Goal: Complete application form

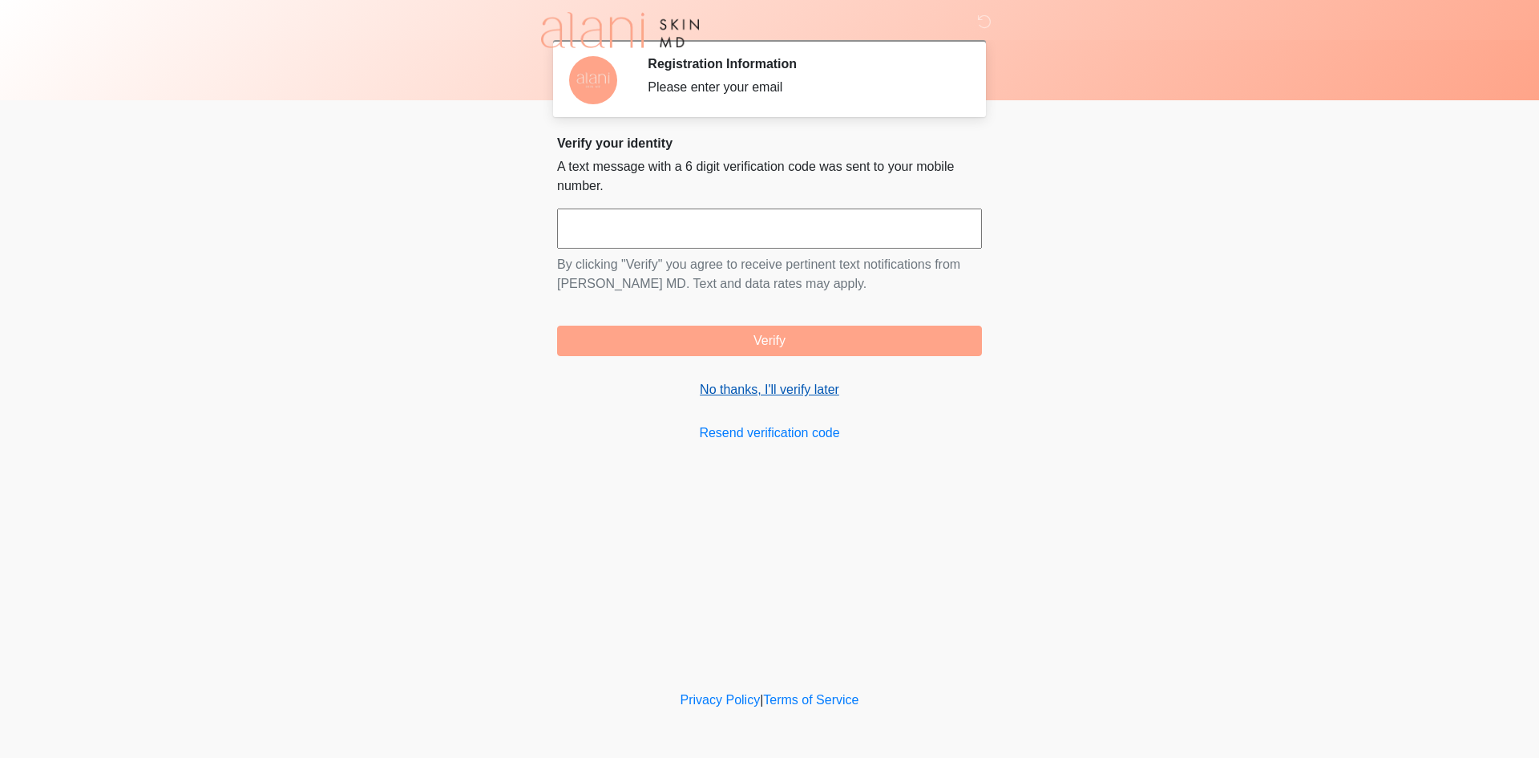
click at [742, 395] on link "No thanks, I'll verify later" at bounding box center [769, 389] width 425 height 19
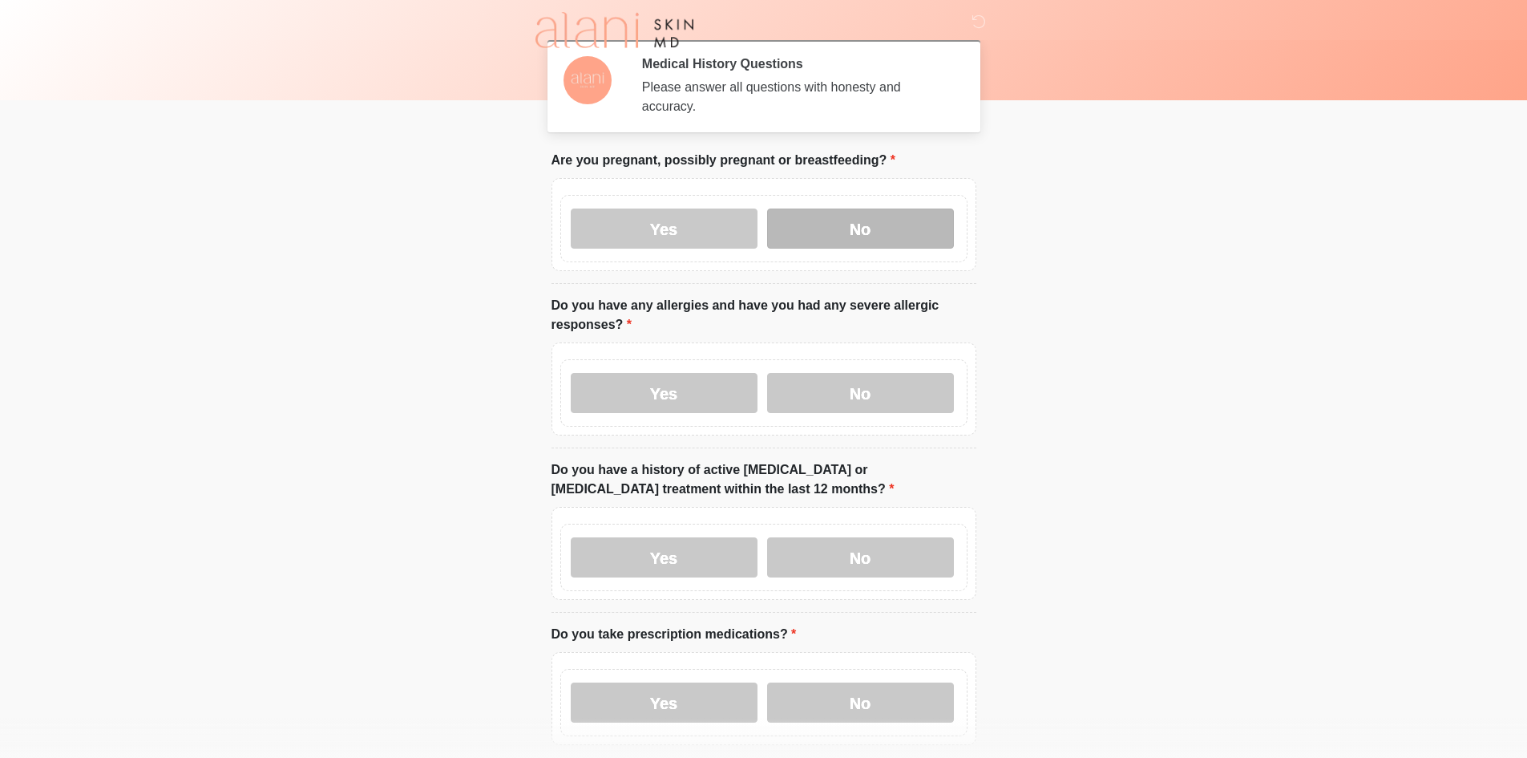
click at [847, 220] on label "No" at bounding box center [860, 228] width 187 height 40
drag, startPoint x: 854, startPoint y: 371, endPoint x: 869, endPoint y: 498, distance: 127.6
click at [854, 376] on label "No" at bounding box center [860, 393] width 187 height 40
click at [864, 537] on label "No" at bounding box center [860, 557] width 187 height 40
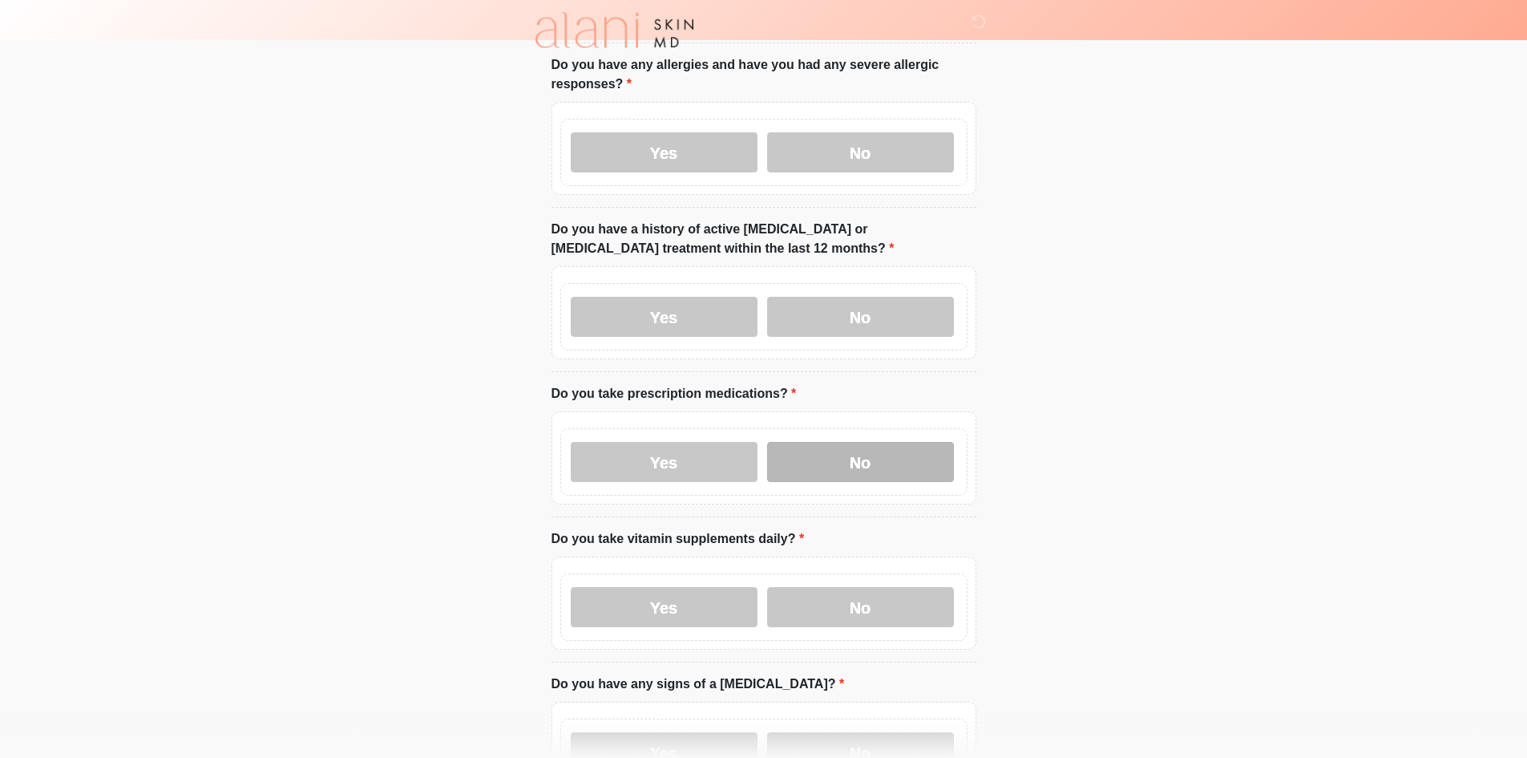
click at [864, 442] on label "No" at bounding box center [860, 462] width 187 height 40
click at [859, 587] on label "No" at bounding box center [860, 607] width 187 height 40
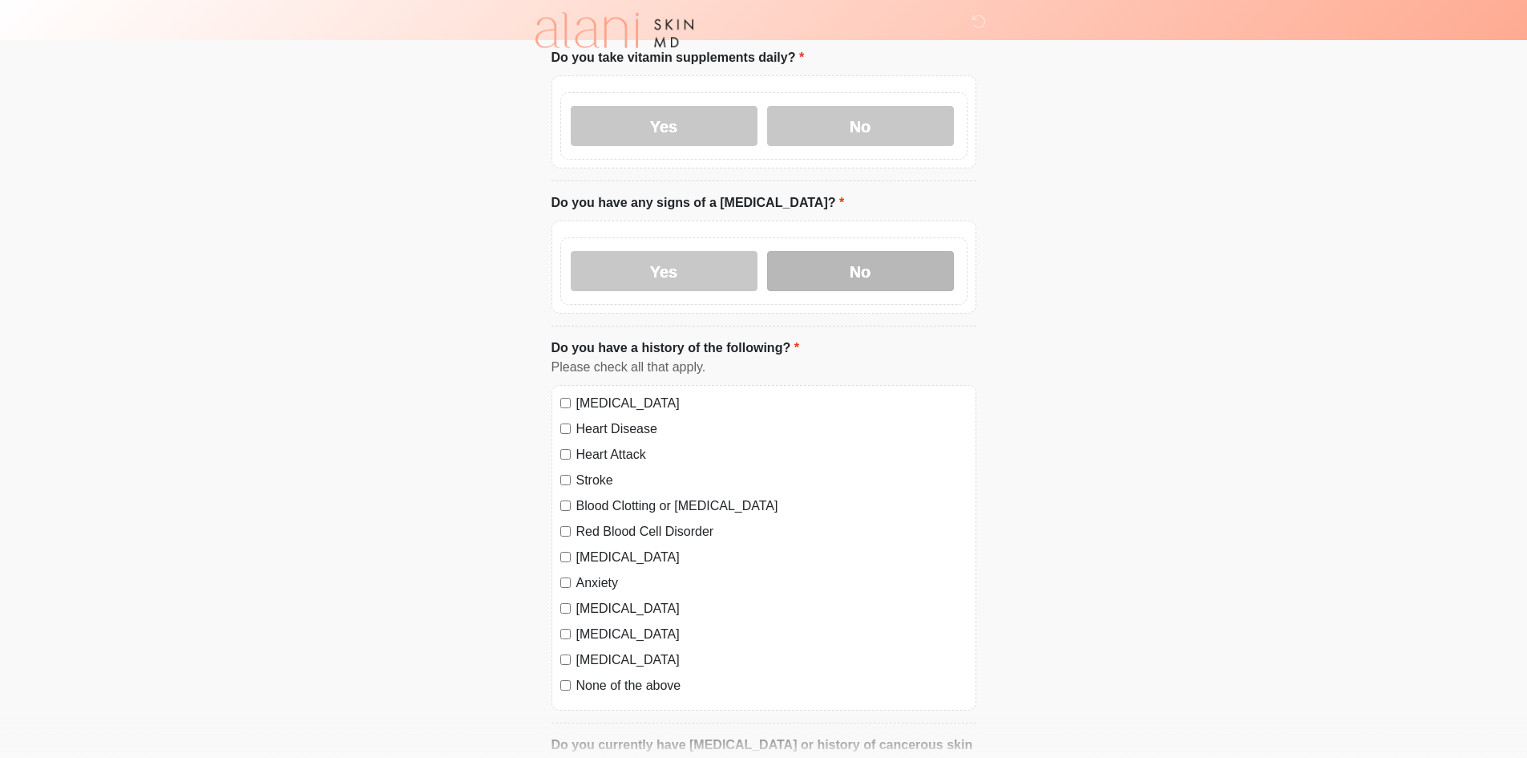
click at [866, 266] on label "No" at bounding box center [860, 271] width 187 height 40
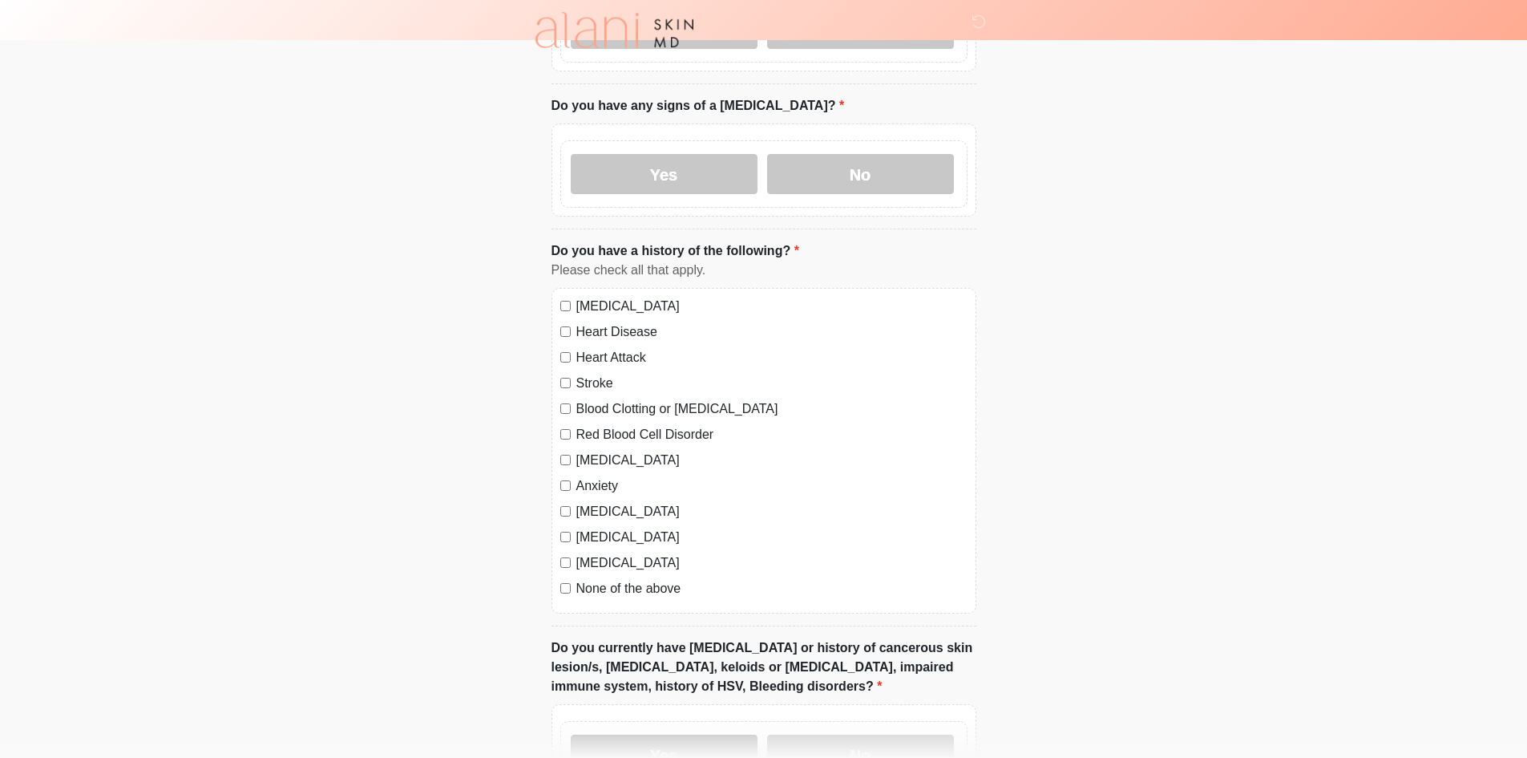
scroll to position [1042, 0]
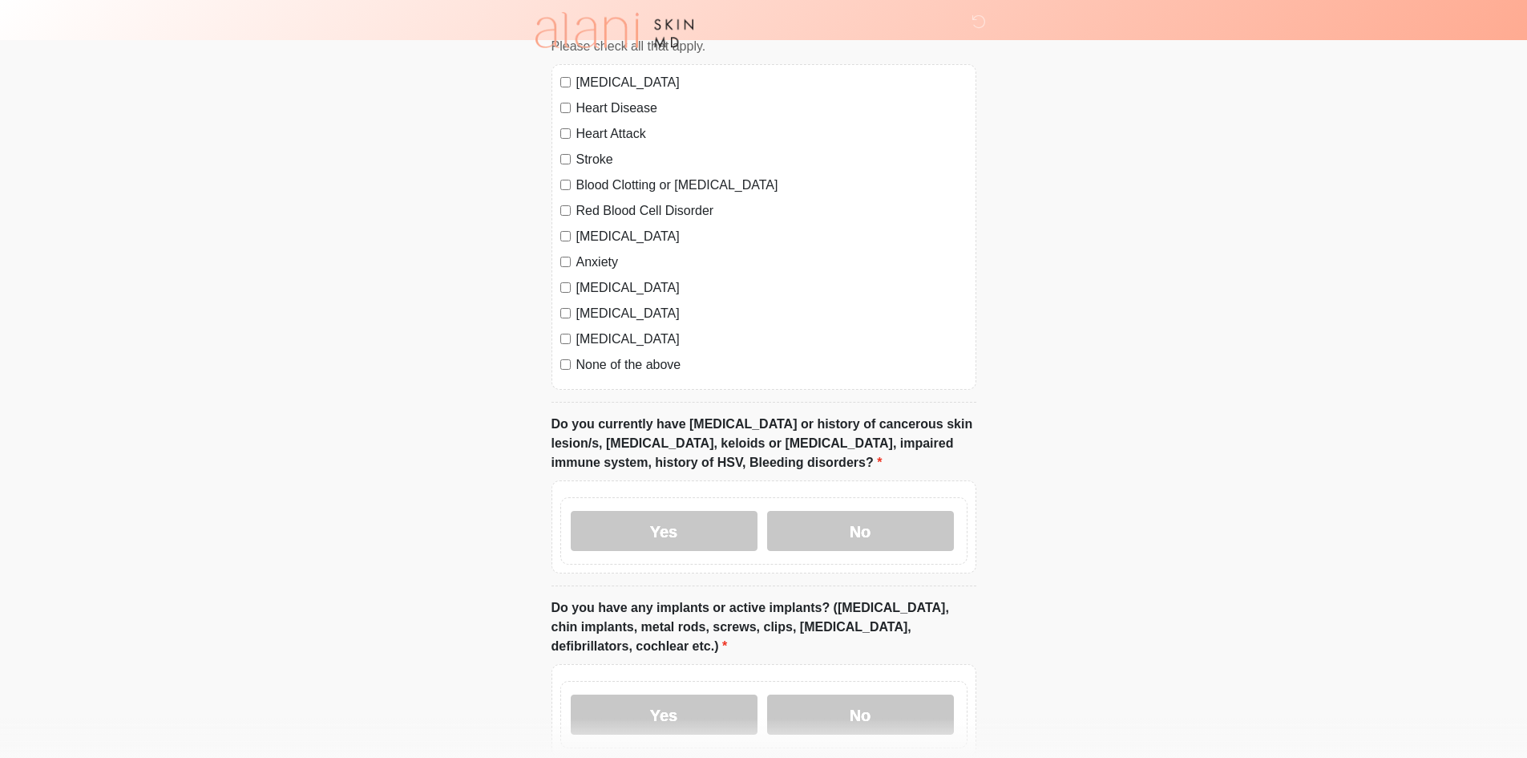
click at [653, 355] on label "None of the above" at bounding box center [771, 364] width 391 height 19
click at [836, 516] on label "No" at bounding box center [860, 531] width 187 height 40
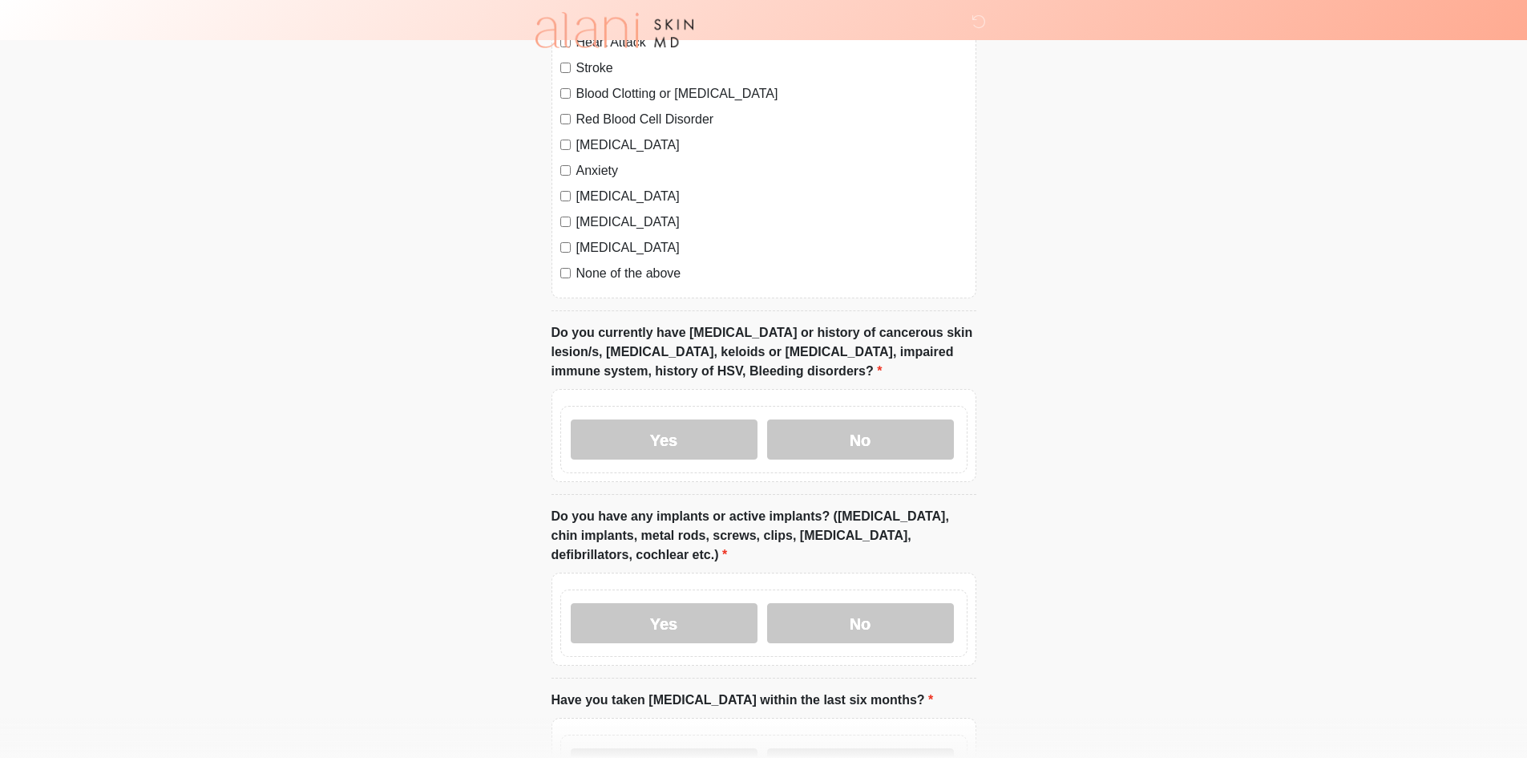
scroll to position [1314, 0]
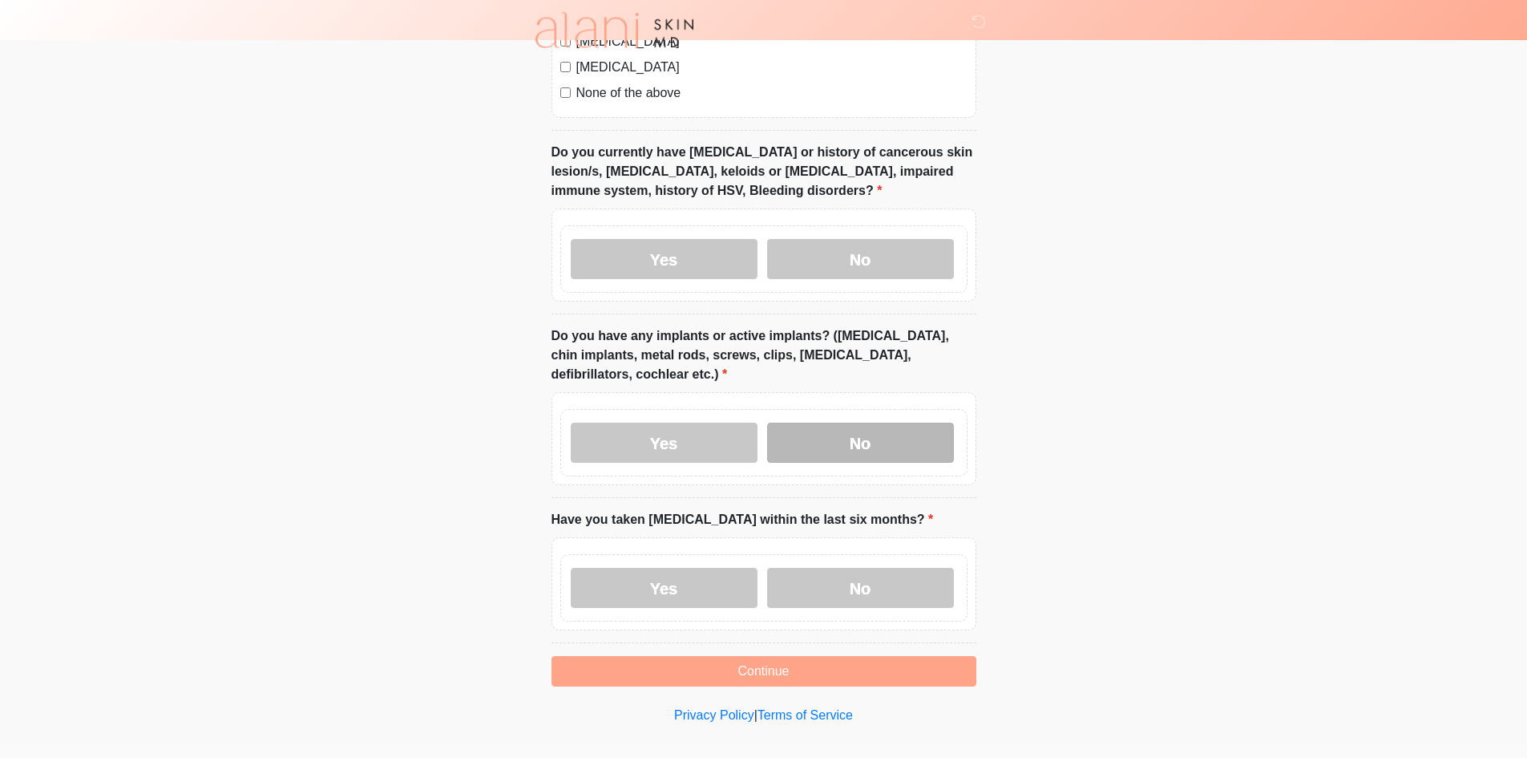
click at [866, 445] on label "No" at bounding box center [860, 443] width 187 height 40
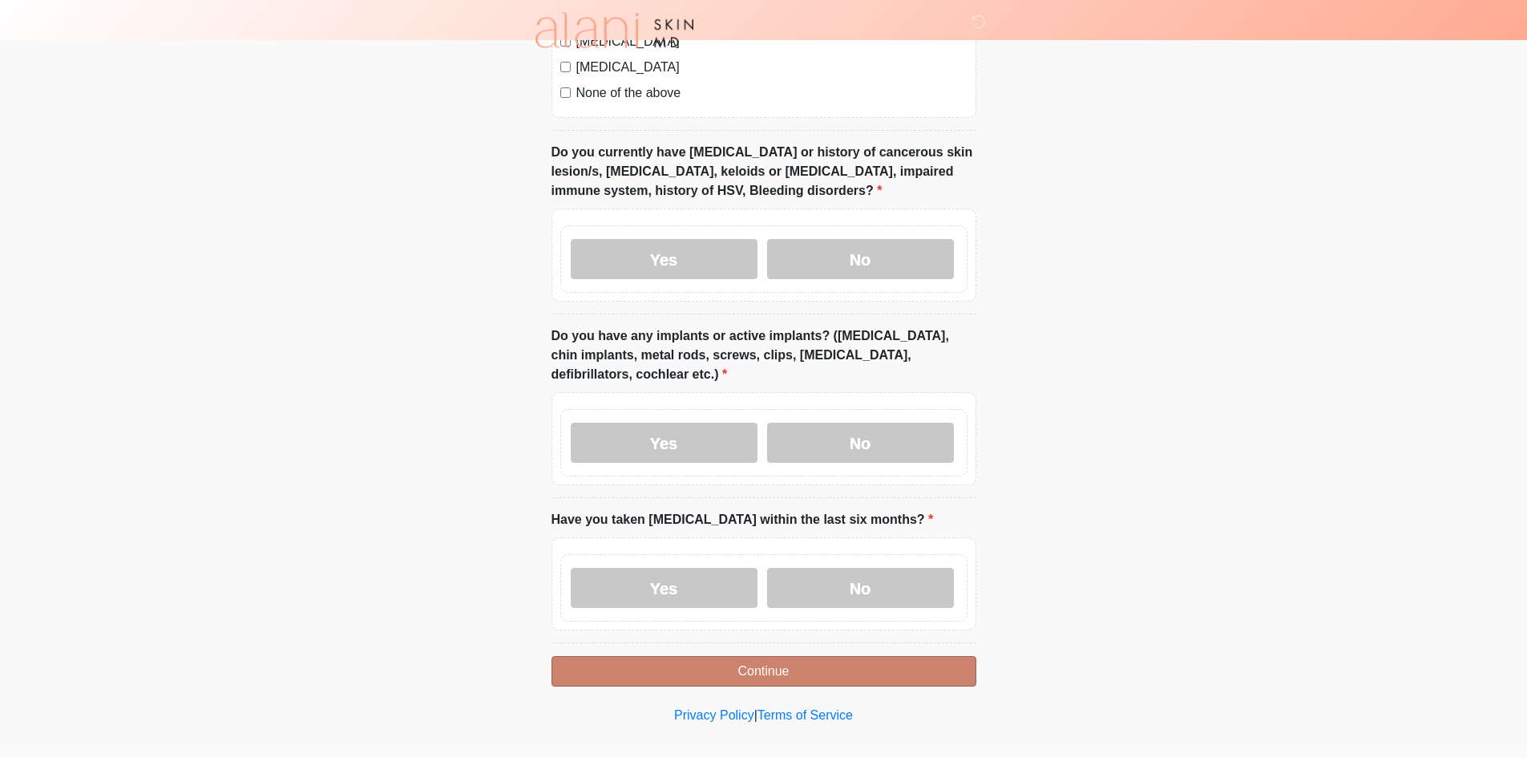
drag, startPoint x: 872, startPoint y: 575, endPoint x: 868, endPoint y: 654, distance: 79.5
click at [872, 576] on label "No" at bounding box center [860, 588] width 187 height 40
click at [867, 657] on button "Continue" at bounding box center [764, 671] width 425 height 30
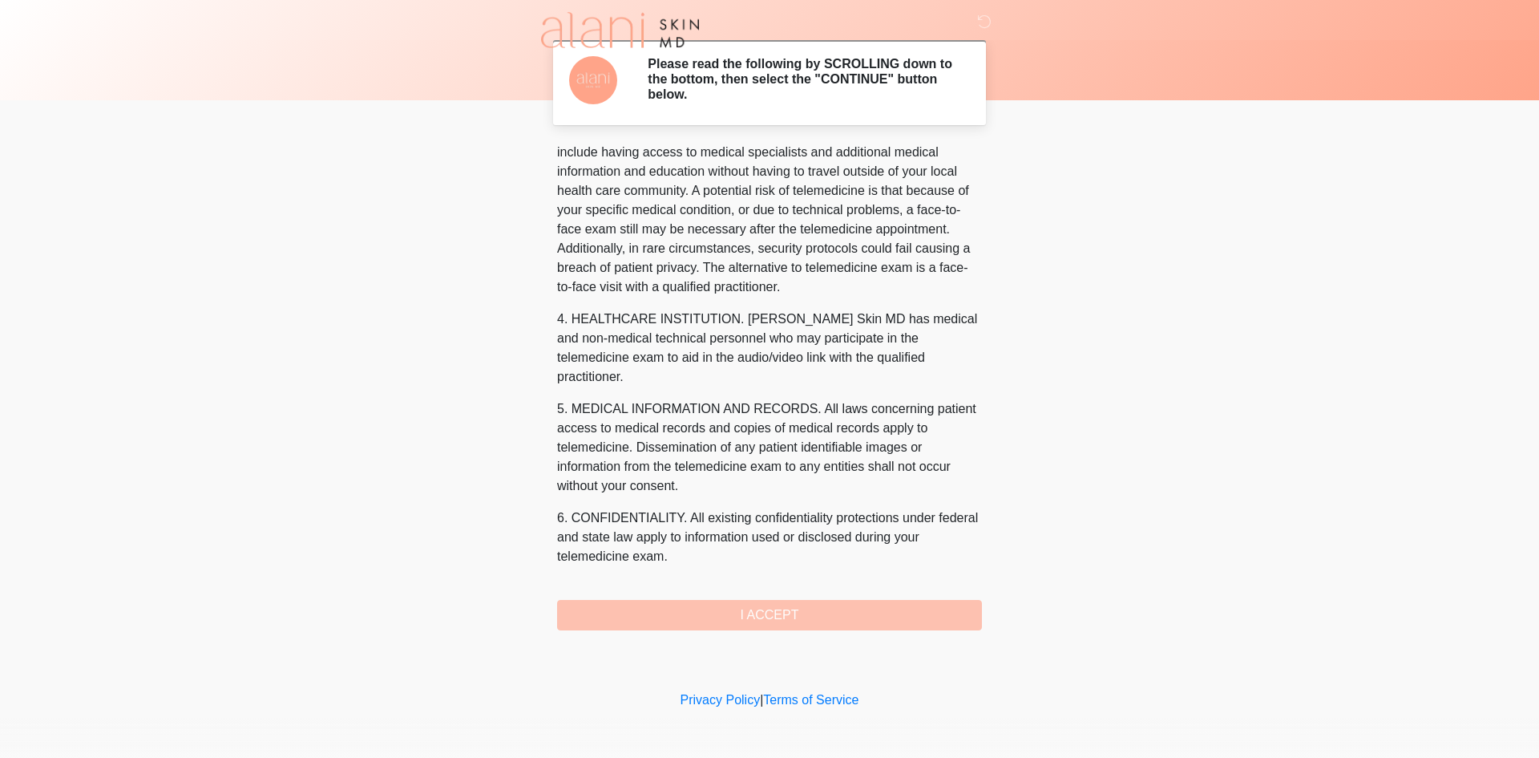
scroll to position [493, 0]
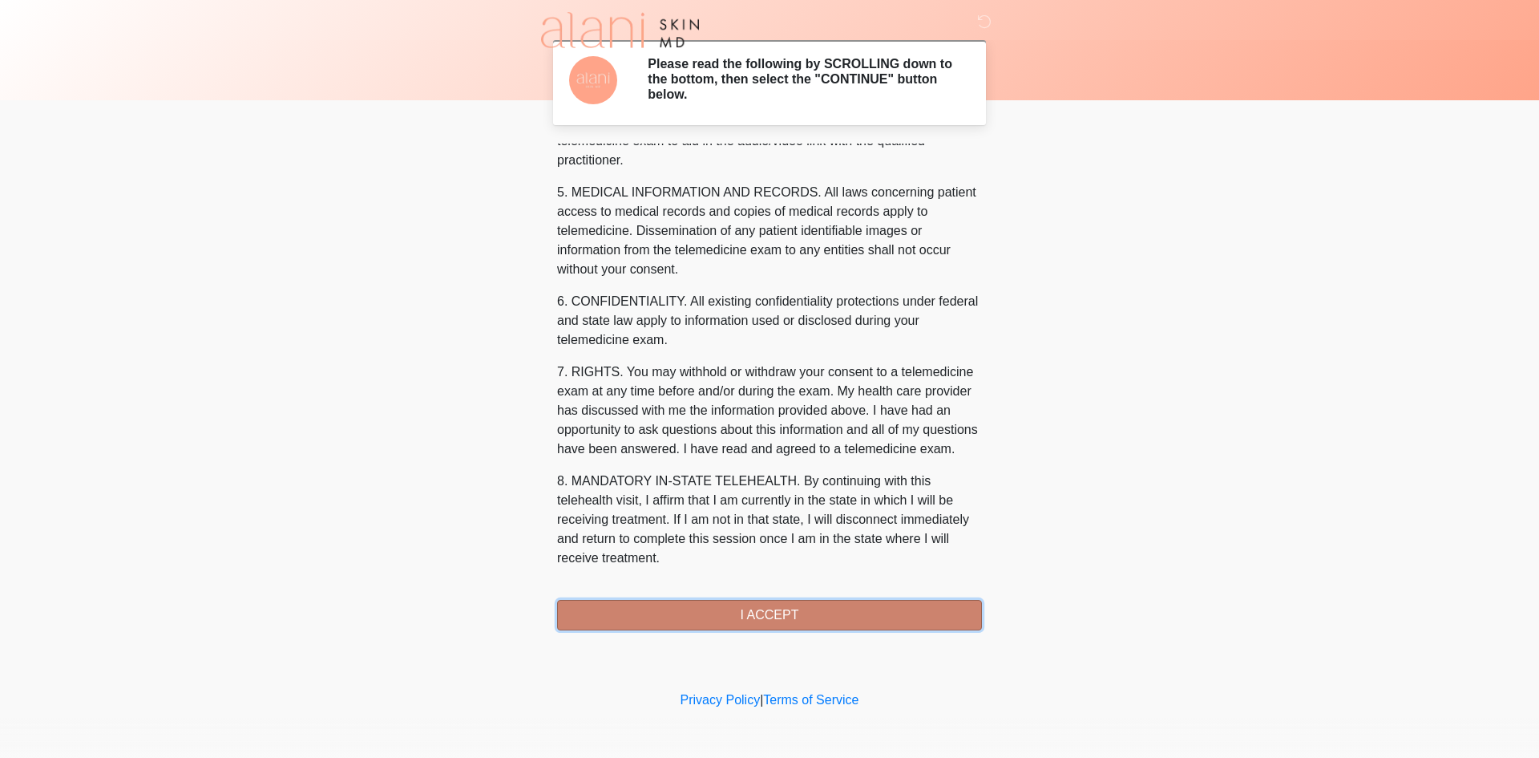
click at [827, 621] on button "I ACCEPT" at bounding box center [769, 615] width 425 height 30
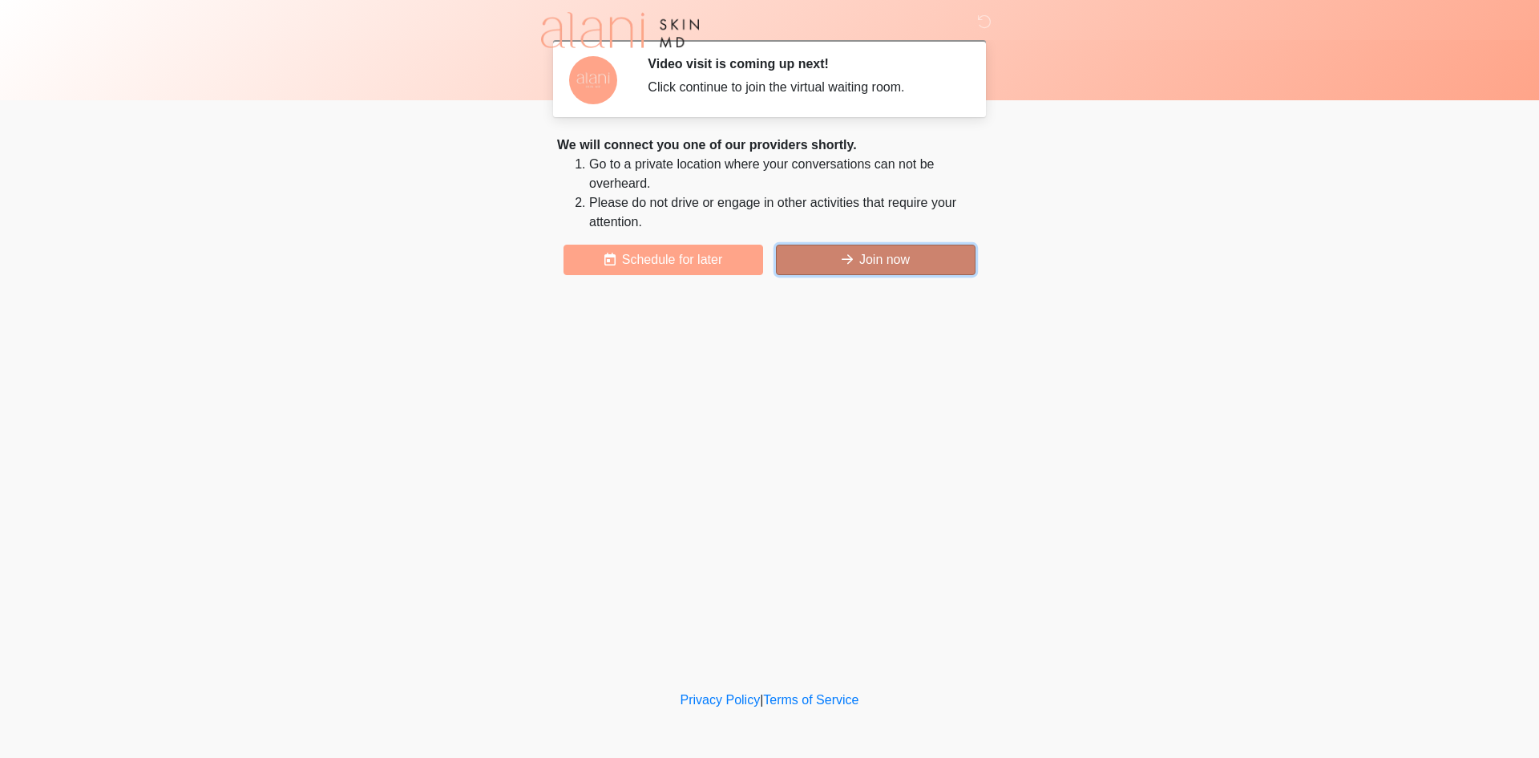
drag, startPoint x: 947, startPoint y: 261, endPoint x: 1539, endPoint y: 263, distance: 591.7
click at [947, 261] on button "Join now" at bounding box center [876, 260] width 200 height 30
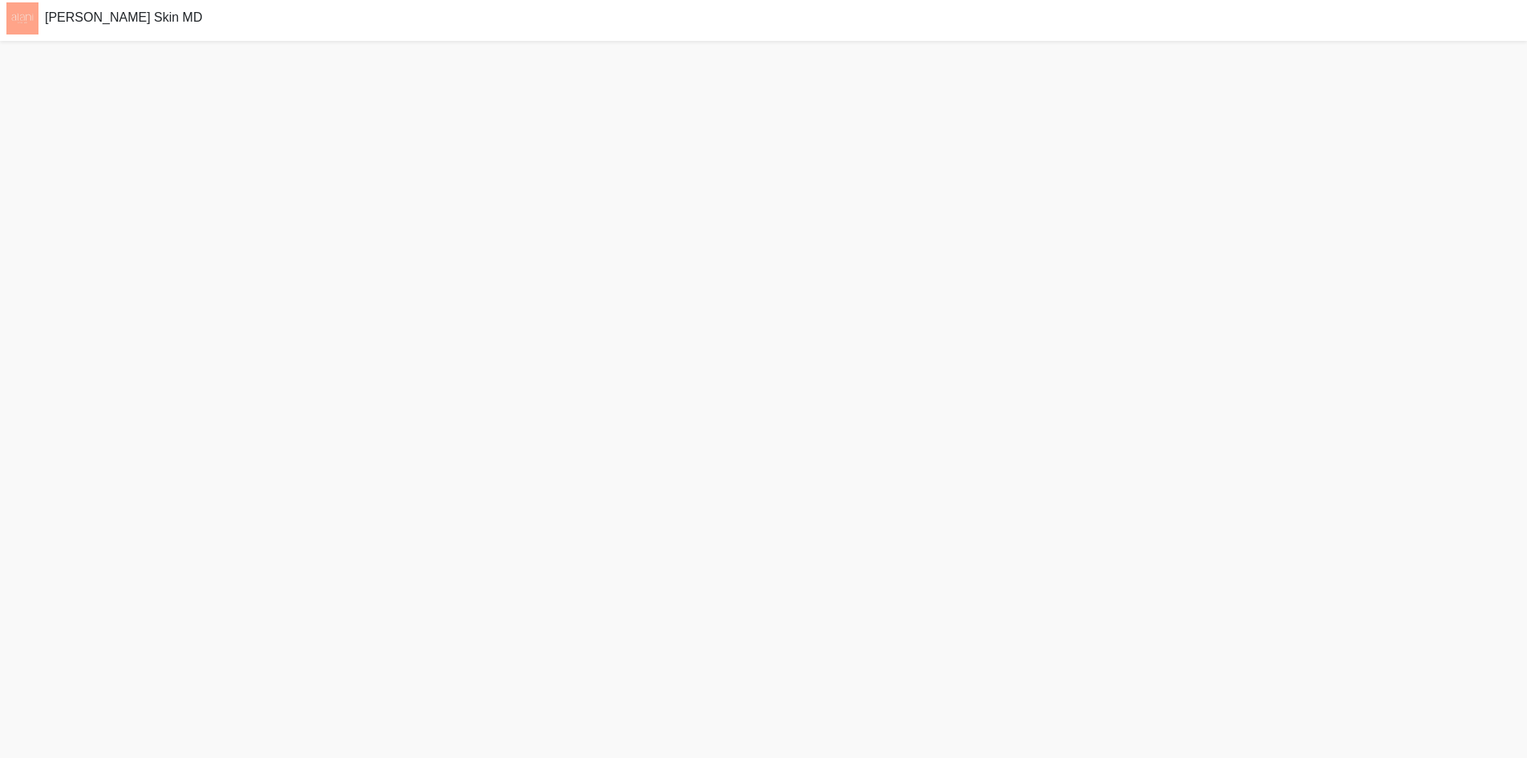
scroll to position [5, 0]
